Goal: Browse casually

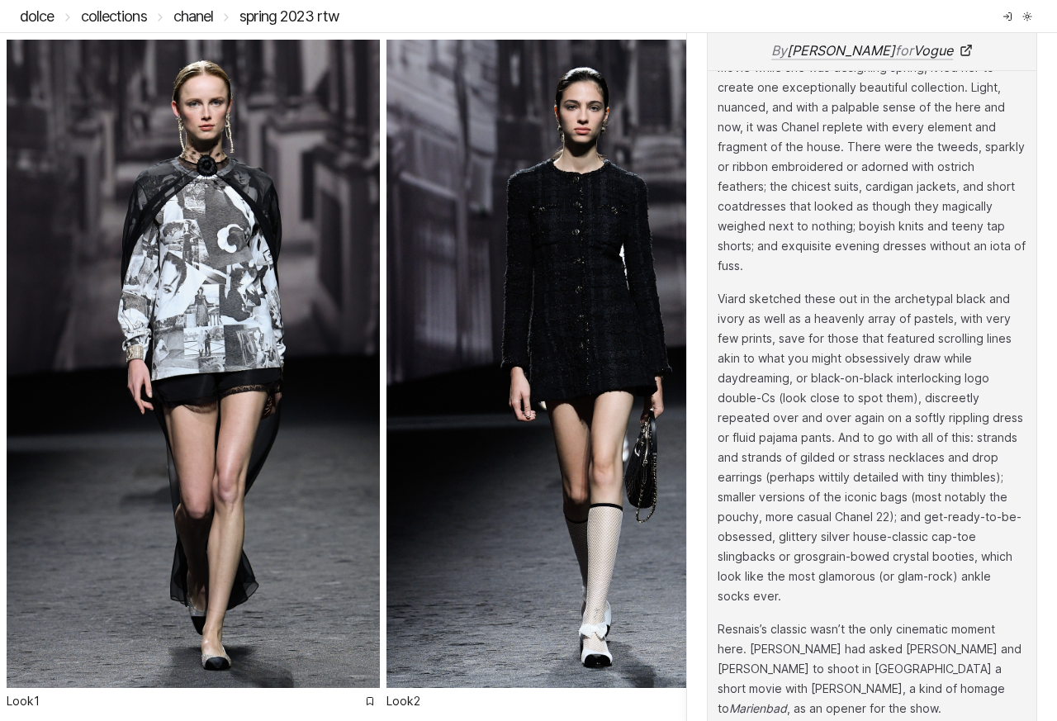
scroll to position [3594, 0]
